Goal: Navigation & Orientation: Find specific page/section

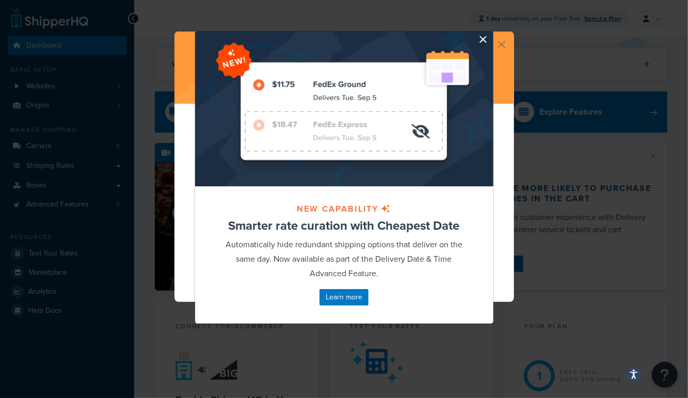
click at [491, 34] on button "button" at bounding box center [492, 32] width 3 height 3
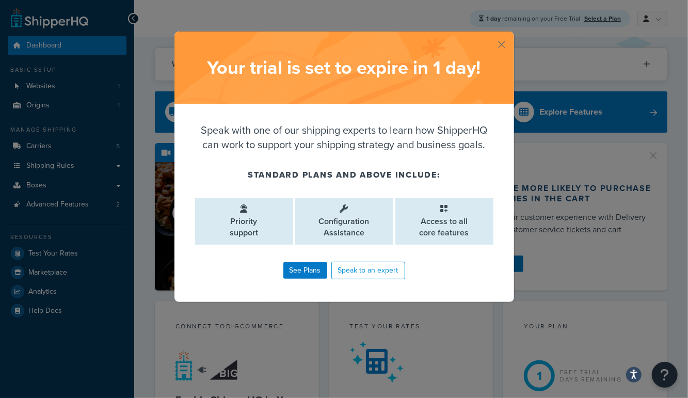
click at [506, 41] on div "Your trial is set to expire [DATE] !" at bounding box center [344, 67] width 340 height 72
click at [512, 34] on button "button" at bounding box center [513, 32] width 3 height 3
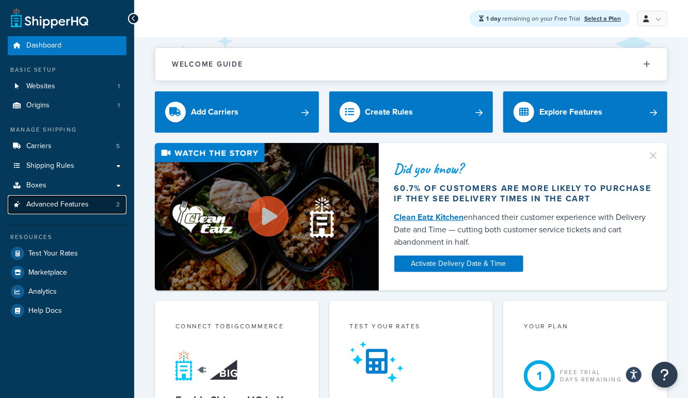
click at [58, 209] on span "Advanced Features" at bounding box center [57, 204] width 62 height 9
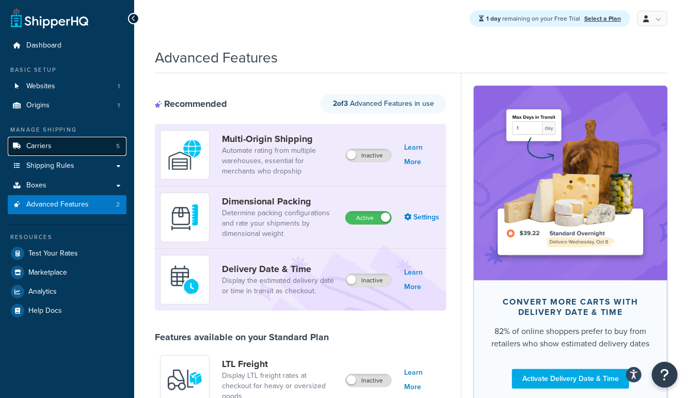
click at [51, 145] on link "Carriers 5" at bounding box center [67, 146] width 119 height 19
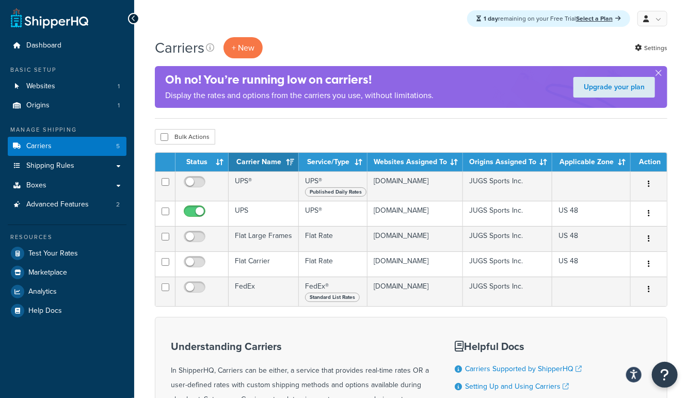
click at [402, 44] on div "Carriers + New Settings" at bounding box center [411, 47] width 513 height 21
